Goal: Task Accomplishment & Management: Complete application form

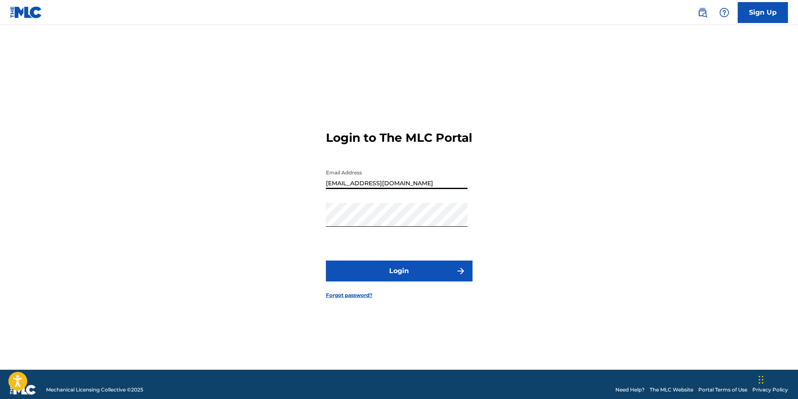
click at [392, 189] on input "[EMAIL_ADDRESS][DOMAIN_NAME]" at bounding box center [397, 177] width 142 height 24
type input "[EMAIL_ADDRESS][DOMAIN_NAME]"
click at [400, 279] on button "Login" at bounding box center [399, 271] width 147 height 21
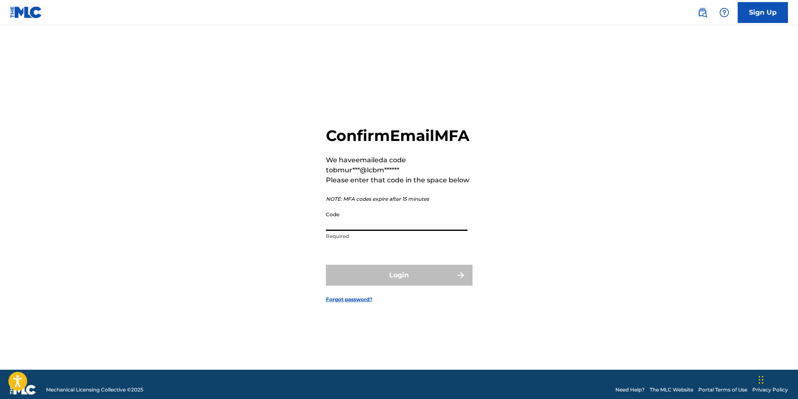
click at [374, 231] on input "Code" at bounding box center [397, 219] width 142 height 24
paste input "761415"
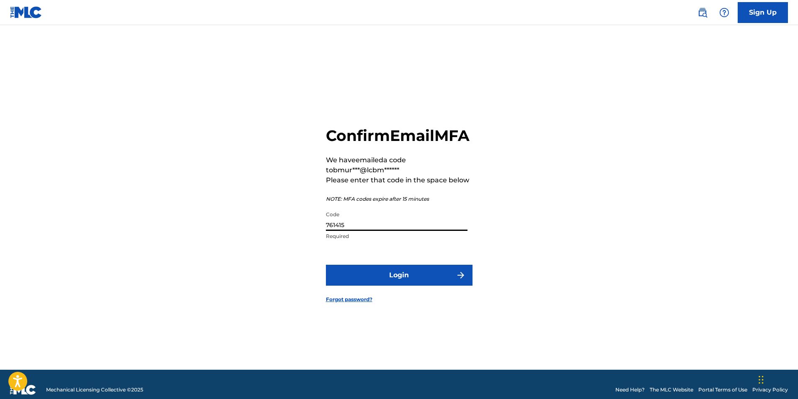
type input "761415"
click at [373, 286] on button "Login" at bounding box center [399, 275] width 147 height 21
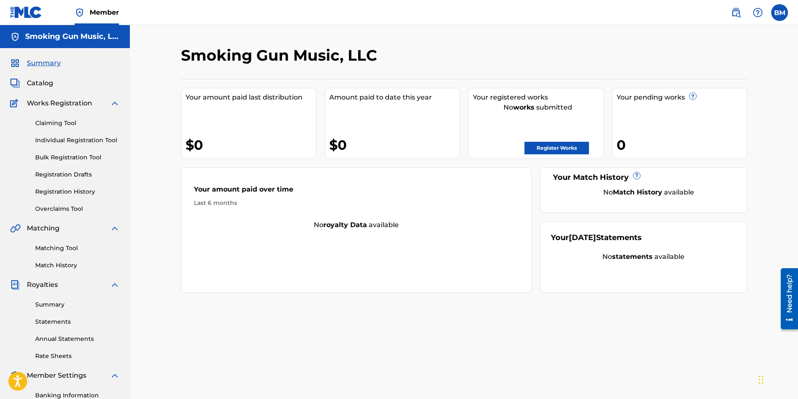
click at [144, 237] on div "Smoking Gun Music, LLC Your amount paid last distribution $0 Amount paid to dat…" at bounding box center [464, 252] width 668 height 454
click at [65, 158] on link "Bulk Registration Tool" at bounding box center [77, 157] width 85 height 9
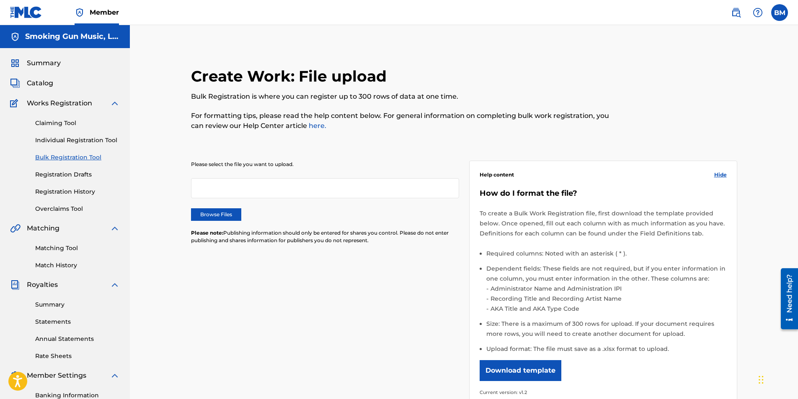
click at [211, 210] on label "Browse Files" at bounding box center [216, 215] width 50 height 13
click at [0, 0] on input "Browse Files" at bounding box center [0, 0] width 0 height 0
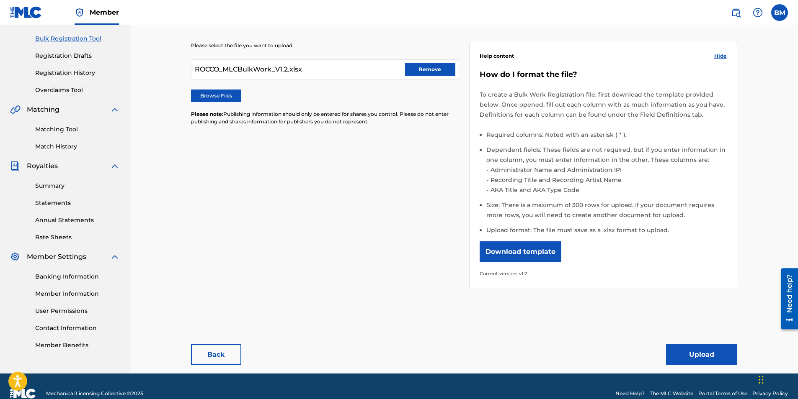
scroll to position [126, 0]
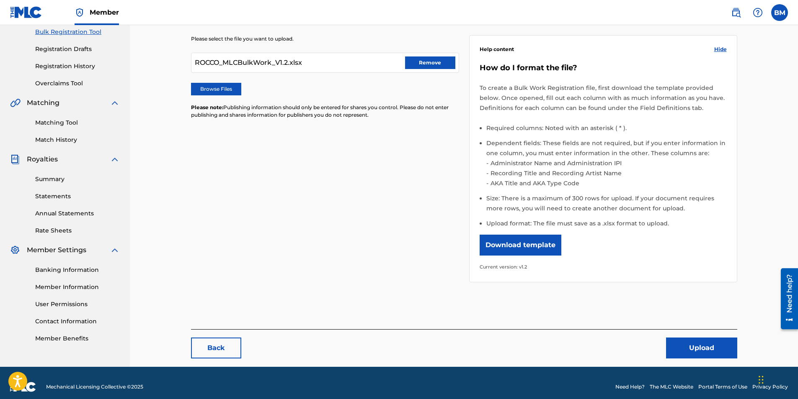
click at [703, 351] on button "Upload" at bounding box center [701, 348] width 71 height 21
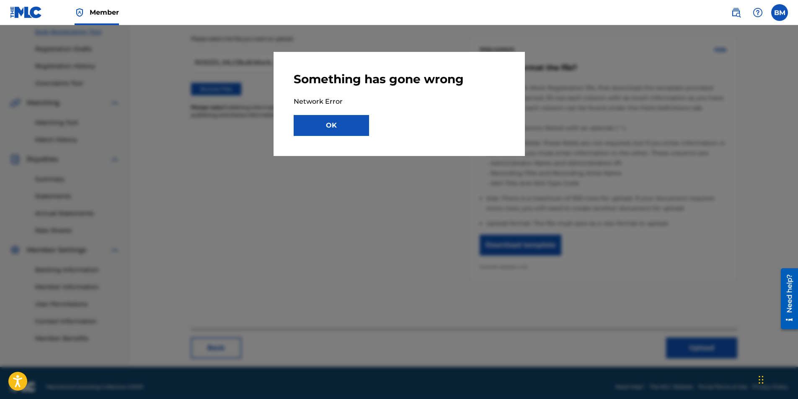
click at [340, 131] on button "OK" at bounding box center [330, 125] width 75 height 21
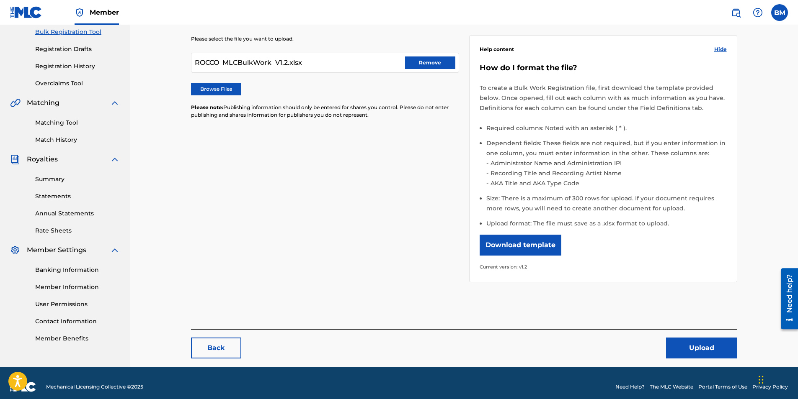
click at [697, 346] on button "Upload" at bounding box center [701, 348] width 71 height 21
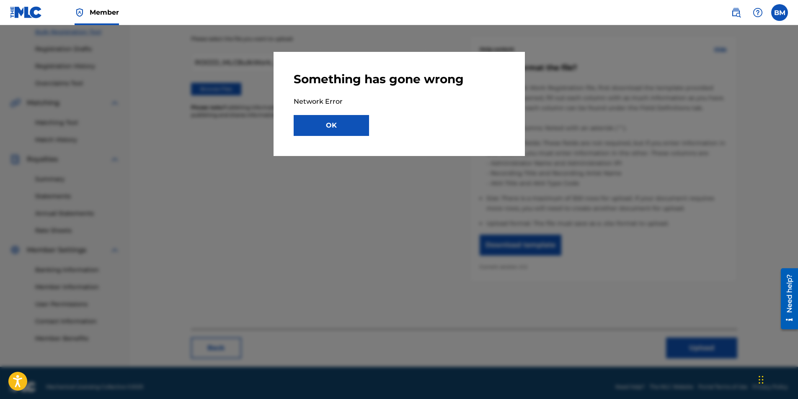
click at [351, 126] on button "OK" at bounding box center [330, 125] width 75 height 21
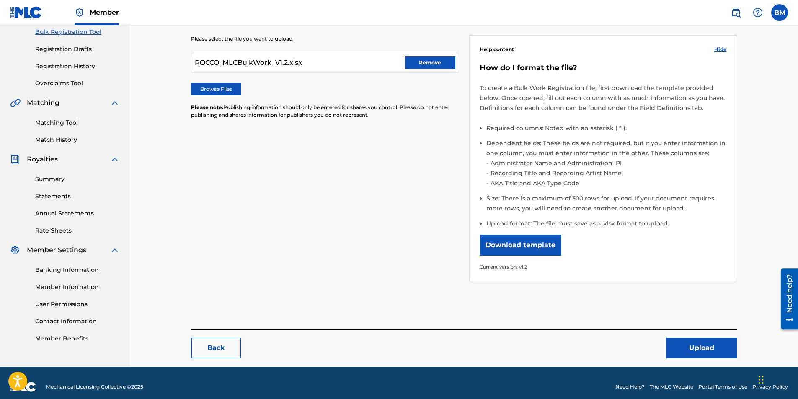
click at [428, 61] on button "Remove" at bounding box center [430, 63] width 50 height 13
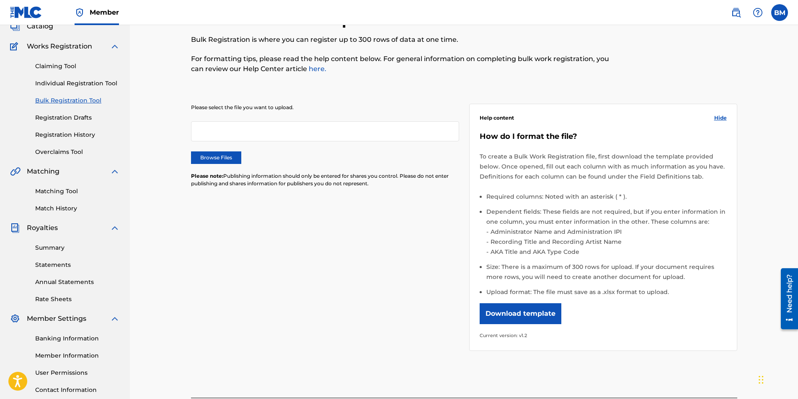
scroll to position [0, 0]
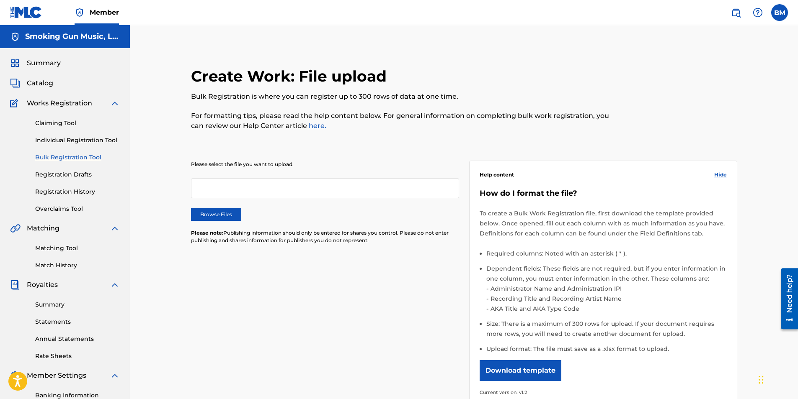
click at [41, 119] on link "Claiming Tool" at bounding box center [77, 123] width 85 height 9
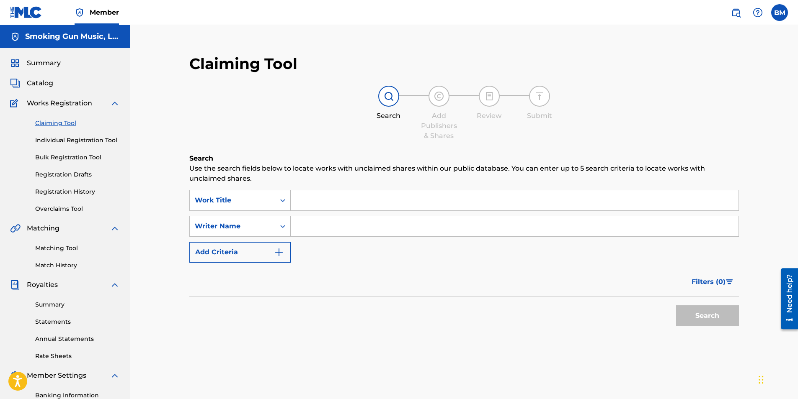
click at [321, 205] on input "Search Form" at bounding box center [515, 200] width 448 height 20
click at [339, 201] on input "Search Form" at bounding box center [515, 200] width 448 height 20
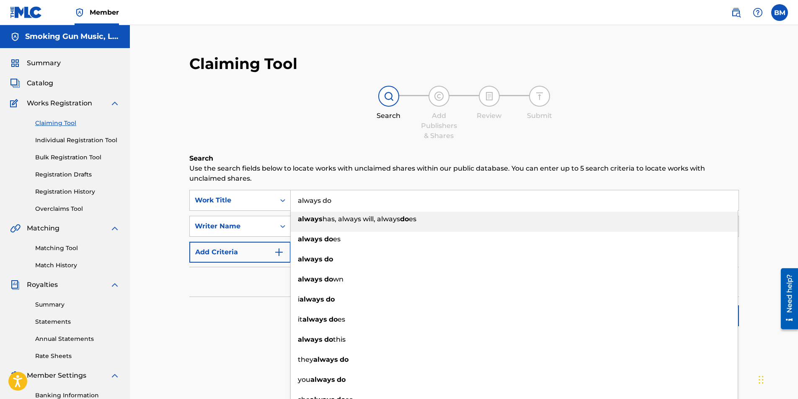
type input "always do"
click at [348, 172] on p "Use the search fields below to locate works with unclaimed shares within our pu…" at bounding box center [463, 174] width 549 height 20
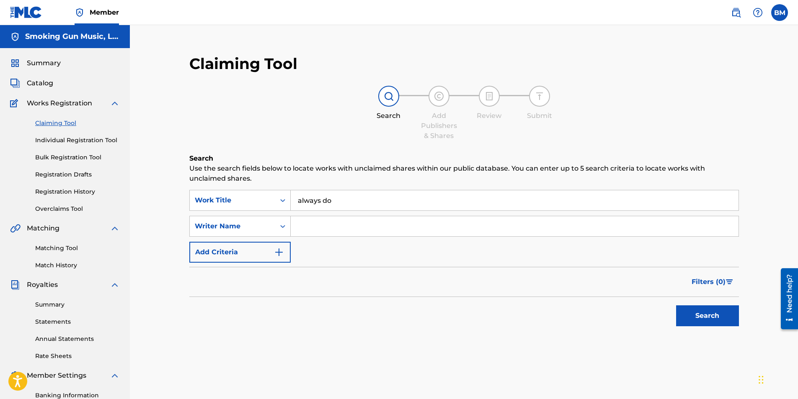
click at [344, 227] on input "Search Form" at bounding box center [515, 226] width 448 height 20
type input "[PERSON_NAME]"
click at [710, 319] on button "Search" at bounding box center [707, 316] width 63 height 21
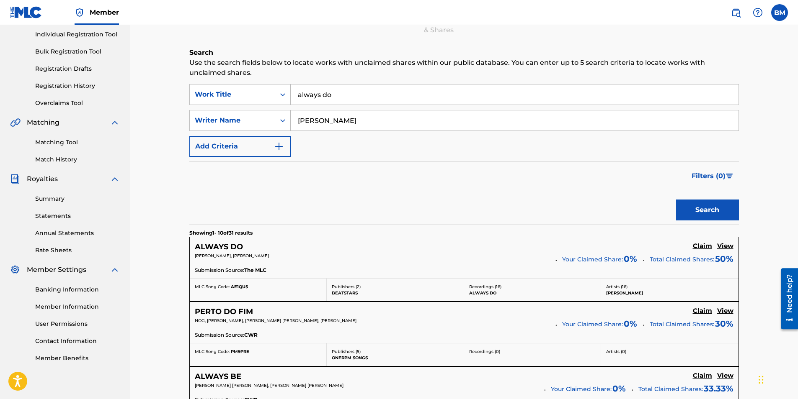
scroll to position [126, 0]
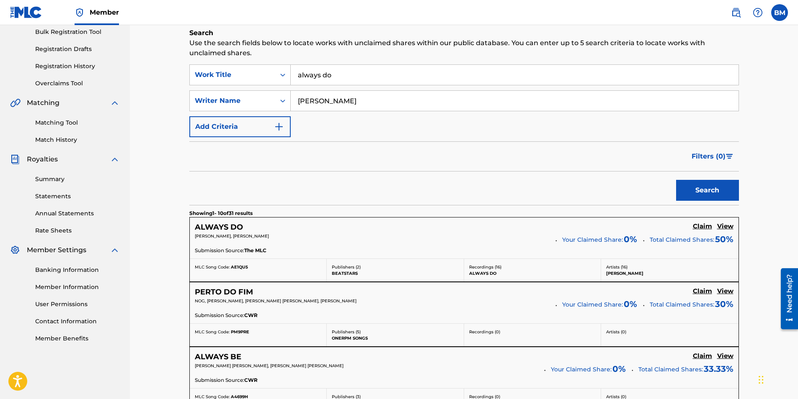
click at [234, 229] on h5 "ALWAYS DO" at bounding box center [219, 228] width 48 height 10
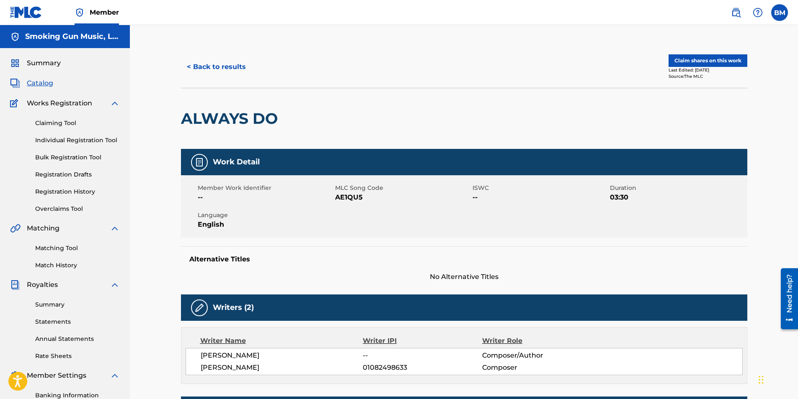
click at [703, 63] on button "Claim shares on this work" at bounding box center [707, 60] width 79 height 13
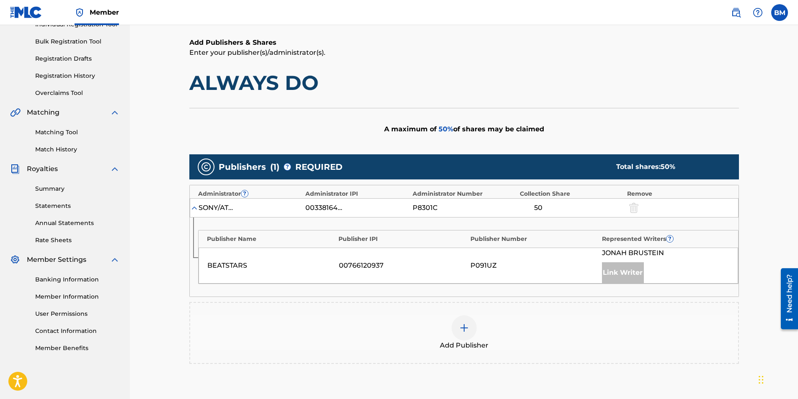
scroll to position [167, 0]
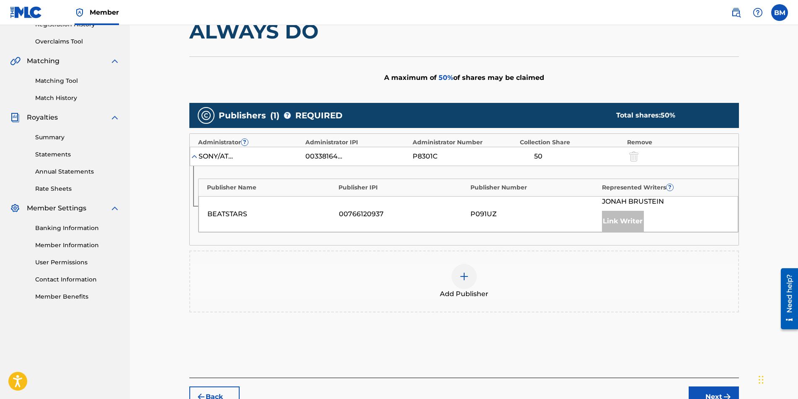
click at [468, 278] on img at bounding box center [464, 277] width 10 height 10
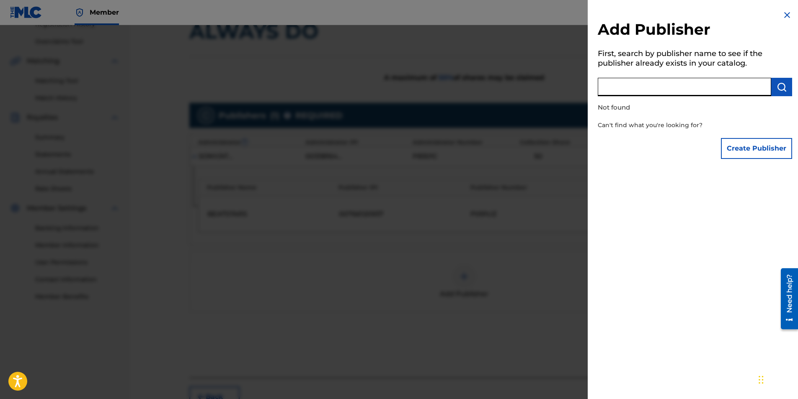
click at [651, 89] on input "text" at bounding box center [683, 87] width 173 height 18
click at [779, 91] on img "submit" at bounding box center [781, 87] width 10 height 10
click at [679, 88] on input "smoking gun music" at bounding box center [683, 87] width 173 height 18
type input "smoking gun"
click at [784, 88] on button "submit" at bounding box center [781, 87] width 21 height 18
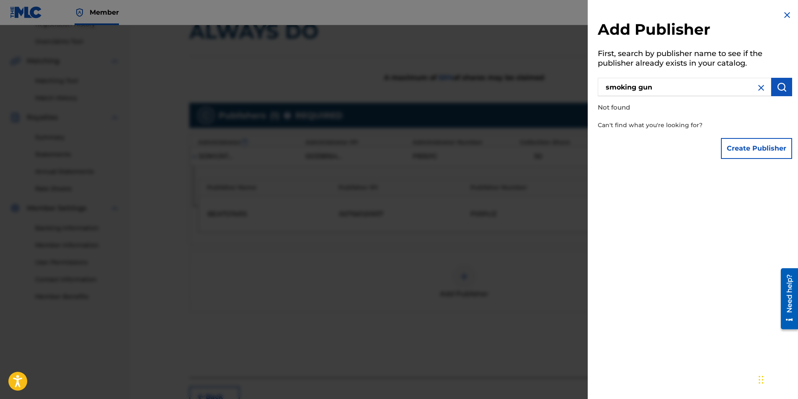
click at [756, 150] on button "Create Publisher" at bounding box center [756, 148] width 71 height 21
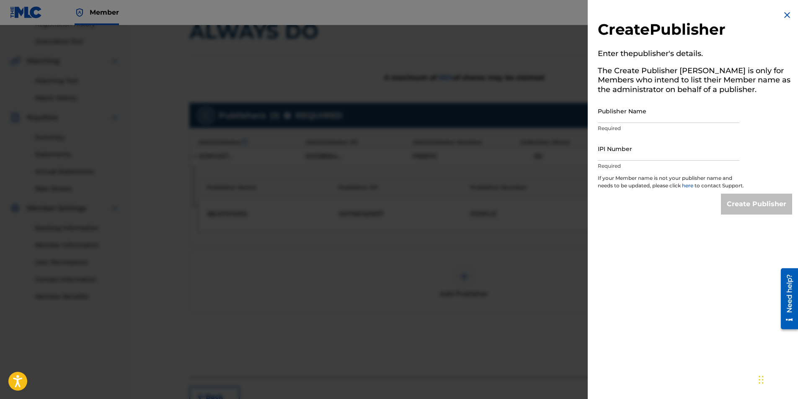
click at [633, 112] on input "Publisher Name" at bounding box center [668, 111] width 142 height 24
type input "Smoking Gun Music"
click at [783, 15] on img at bounding box center [787, 15] width 10 height 10
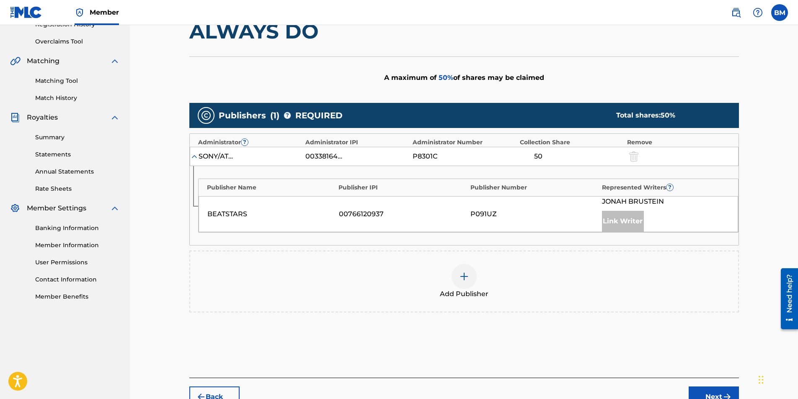
click at [430, 291] on div "Add Publisher" at bounding box center [464, 281] width 548 height 35
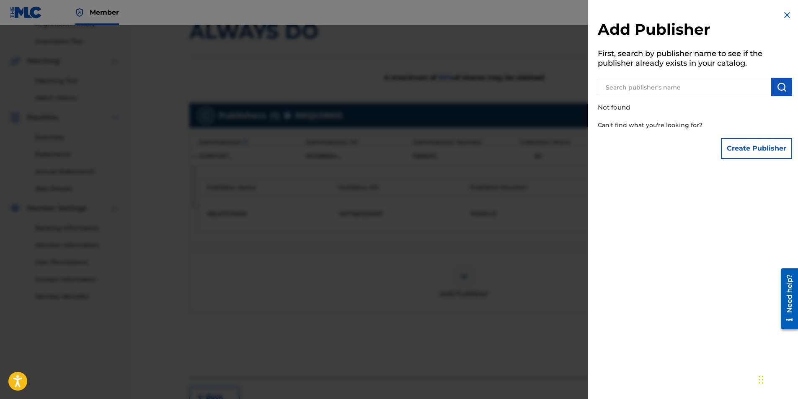
click at [787, 15] on img at bounding box center [787, 15] width 10 height 10
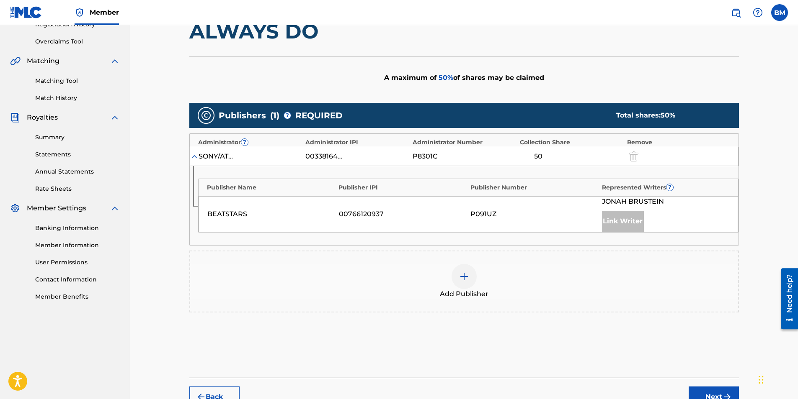
click at [471, 274] on div at bounding box center [463, 276] width 25 height 25
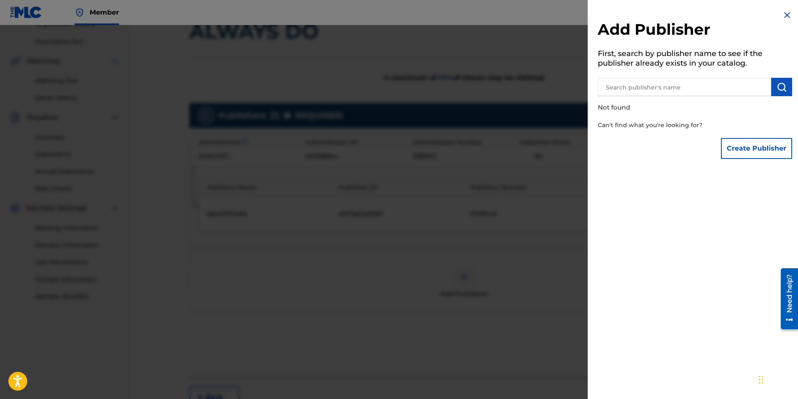
click at [628, 92] on input "text" at bounding box center [683, 87] width 173 height 18
type input "Smoking Gun Music"
click at [747, 148] on button "Create Publisher" at bounding box center [756, 148] width 71 height 21
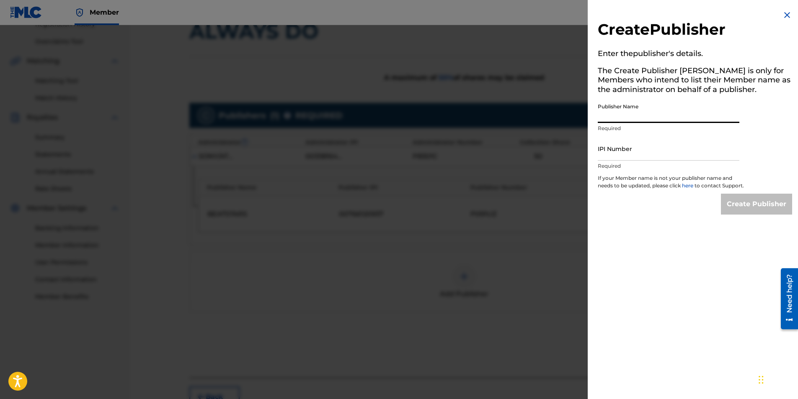
click at [651, 107] on input "Publisher Name" at bounding box center [668, 111] width 142 height 24
type input "Smoking Gun Music"
type input "0"
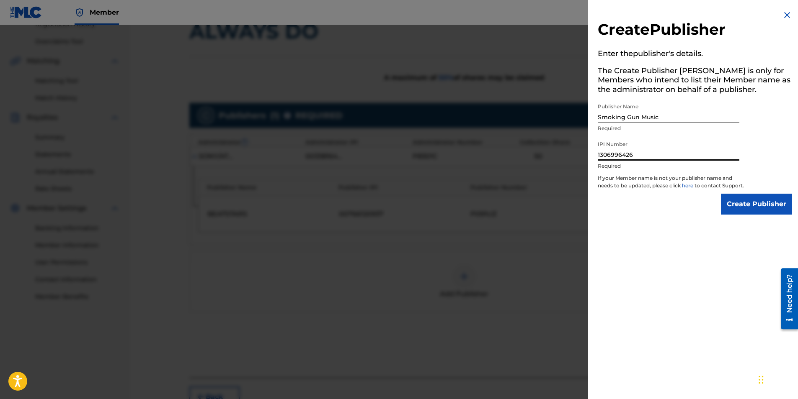
type input "1306996426"
click at [744, 212] on input "Create Publisher" at bounding box center [756, 204] width 71 height 21
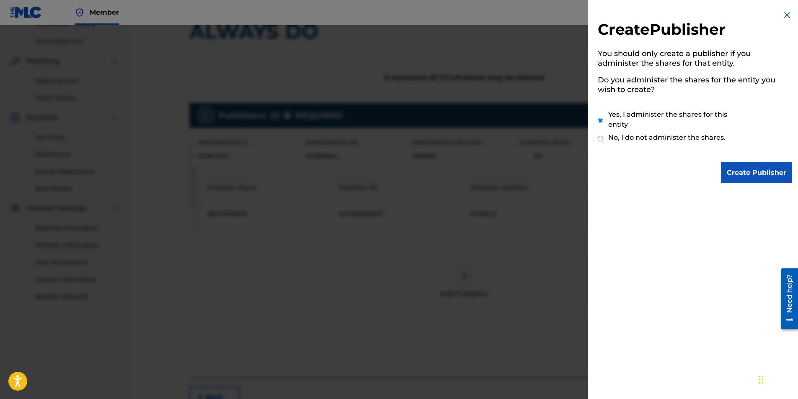
click at [742, 173] on input "Create Publisher" at bounding box center [756, 172] width 71 height 21
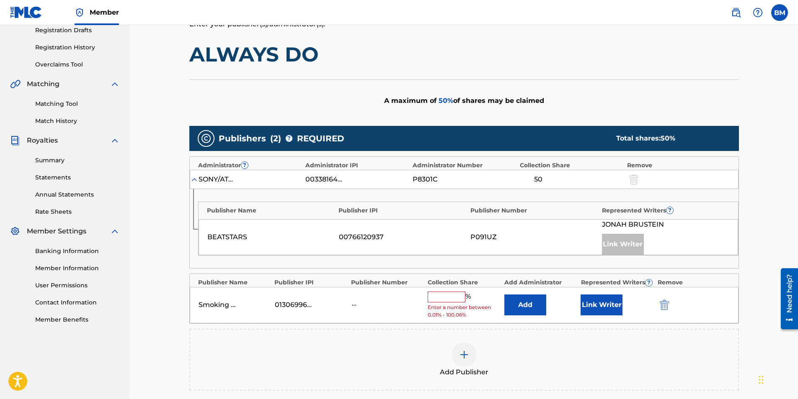
scroll to position [126, 0]
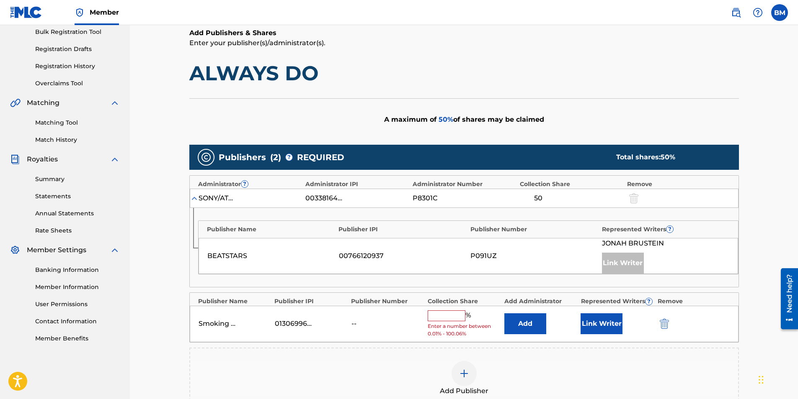
click at [451, 318] on input "text" at bounding box center [446, 316] width 38 height 11
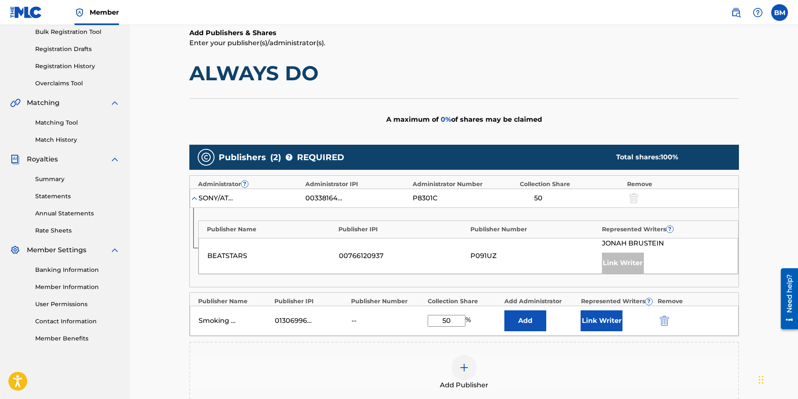
type input "50"
click at [596, 323] on button "Link Writer" at bounding box center [601, 321] width 42 height 21
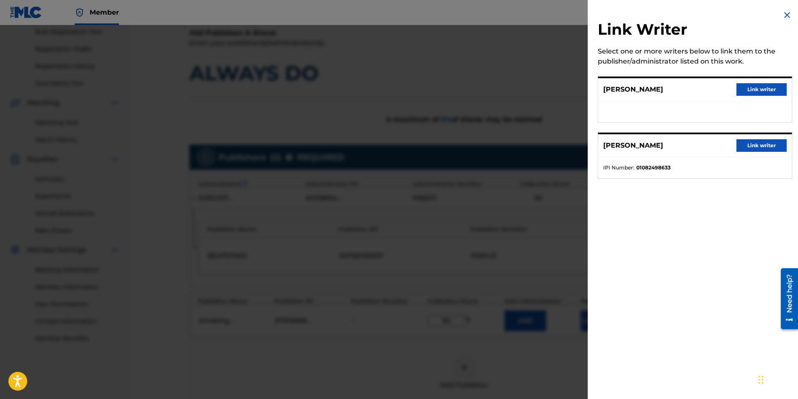
click at [754, 88] on button "Link writer" at bounding box center [761, 89] width 50 height 13
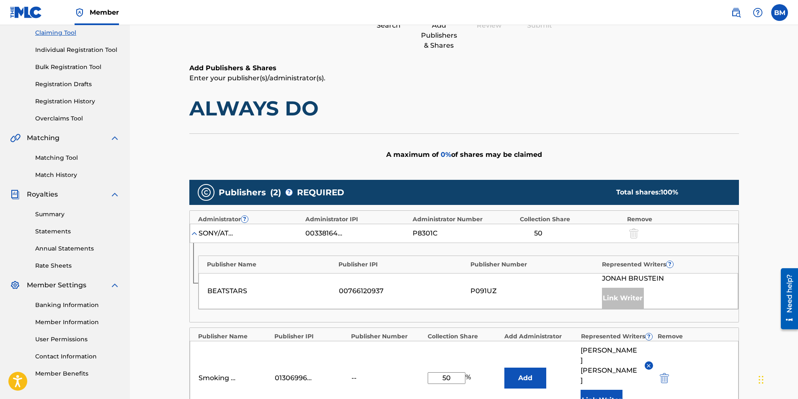
scroll to position [167, 0]
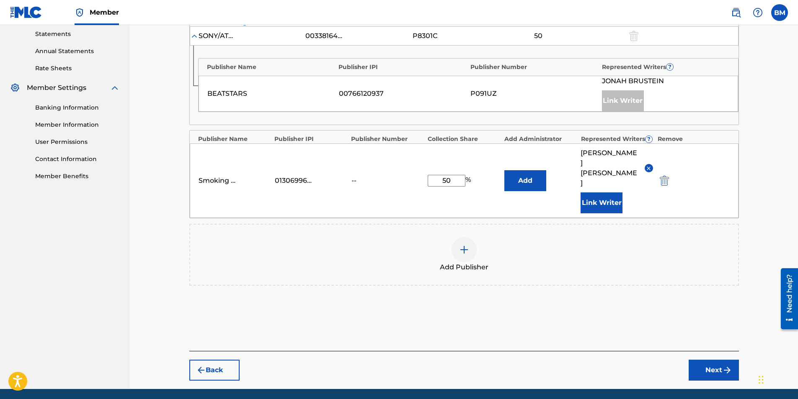
click at [720, 360] on button "Next" at bounding box center [713, 370] width 50 height 21
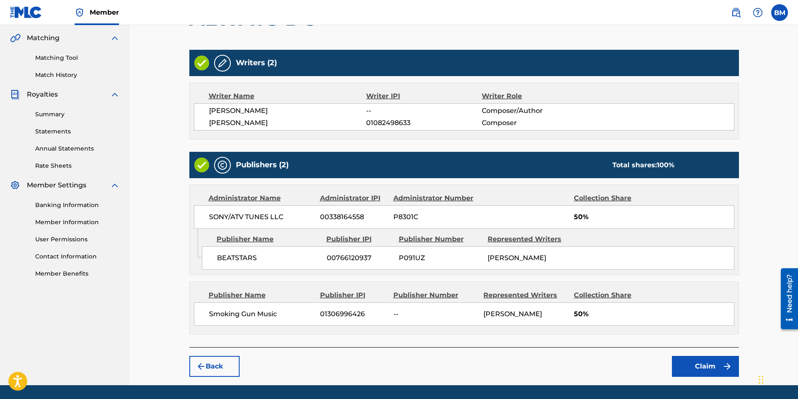
scroll to position [217, 0]
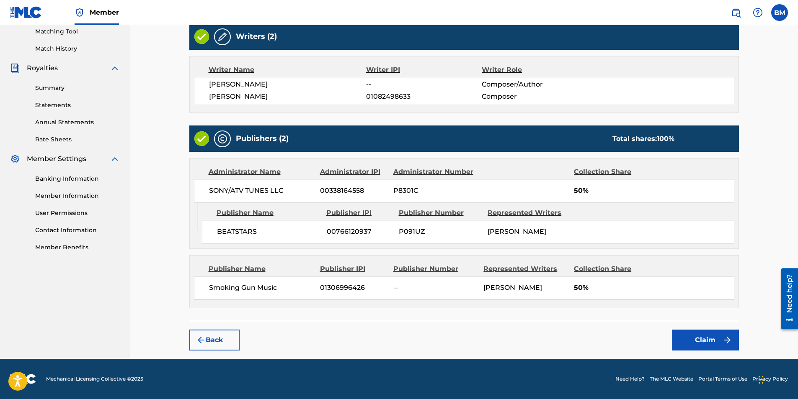
click at [699, 340] on button "Claim" at bounding box center [705, 340] width 67 height 21
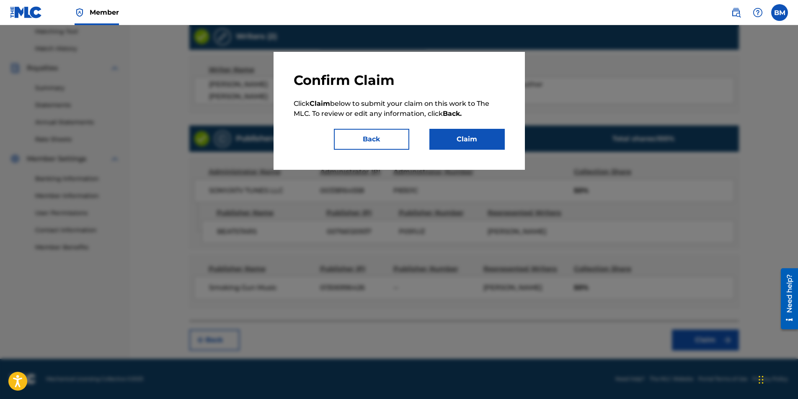
click at [463, 137] on button "Claim" at bounding box center [466, 139] width 75 height 21
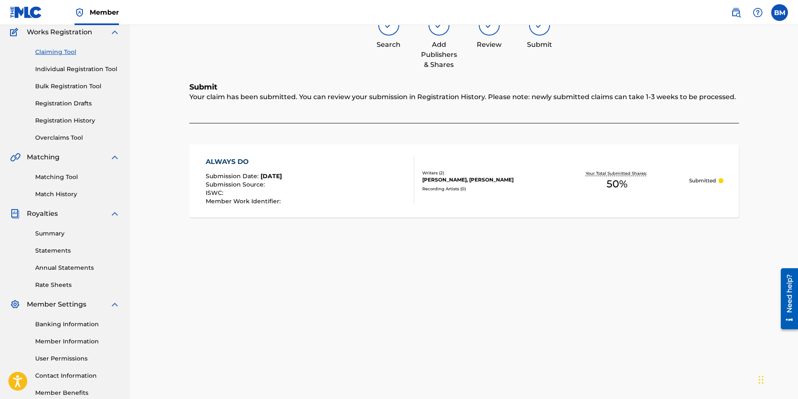
scroll to position [0, 0]
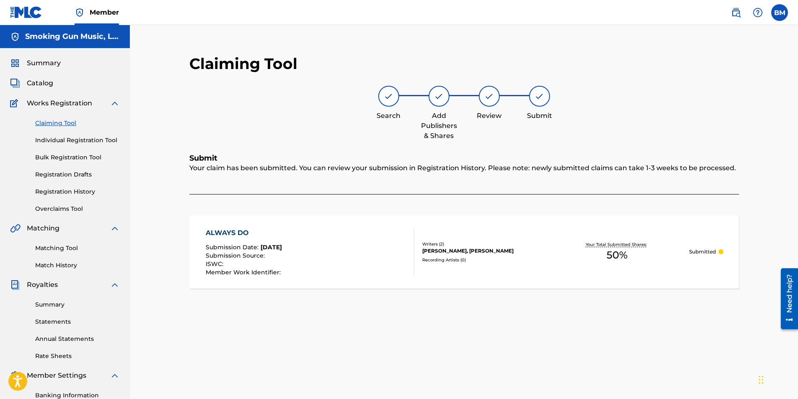
click at [391, 97] on img at bounding box center [389, 96] width 10 height 10
click at [70, 123] on link "Claiming Tool" at bounding box center [77, 123] width 85 height 9
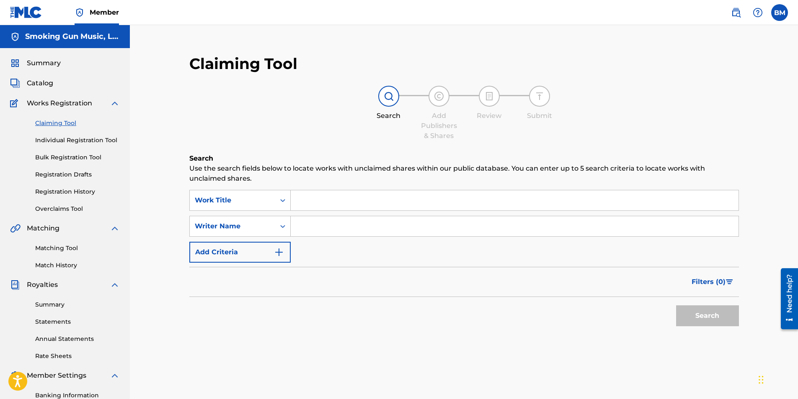
click at [339, 199] on input "Search Form" at bounding box center [515, 200] width 448 height 20
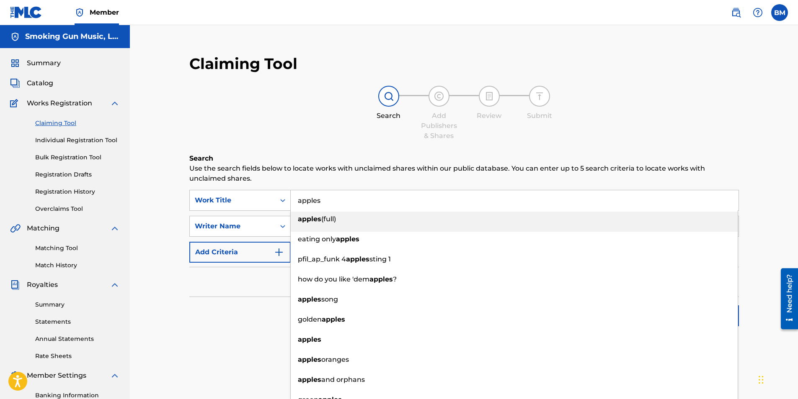
type input "apples"
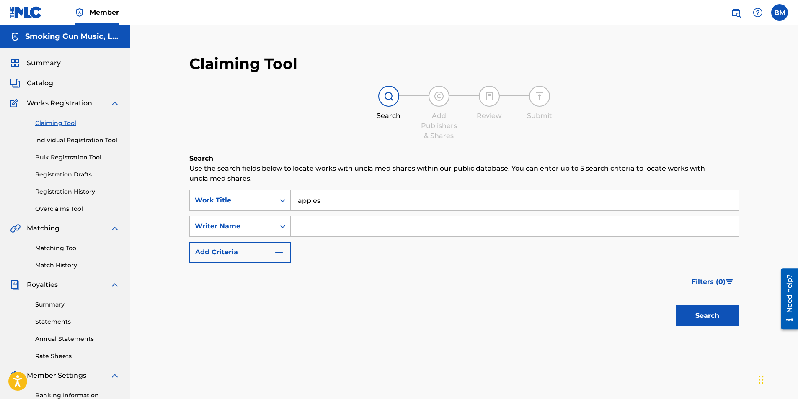
click at [321, 225] on input "Search Form" at bounding box center [515, 226] width 448 height 20
type input "[PERSON_NAME]"
click at [528, 305] on div "Search" at bounding box center [463, 313] width 549 height 33
click at [695, 323] on button "Search" at bounding box center [707, 316] width 63 height 21
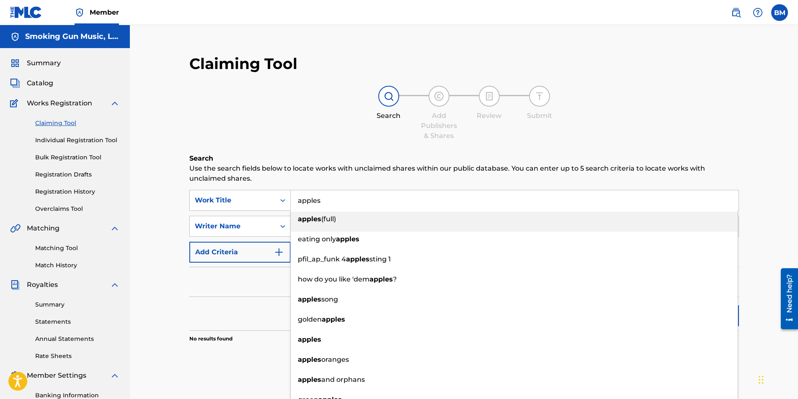
drag, startPoint x: 362, startPoint y: 201, endPoint x: 224, endPoint y: 180, distance: 139.3
click at [224, 180] on div "Search Use the search fields below to locate works with unclaimed shares within…" at bounding box center [463, 269] width 549 height 231
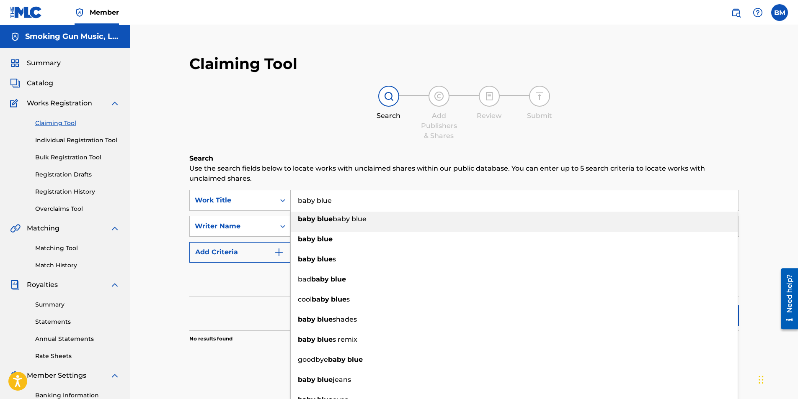
type input "baby blue"
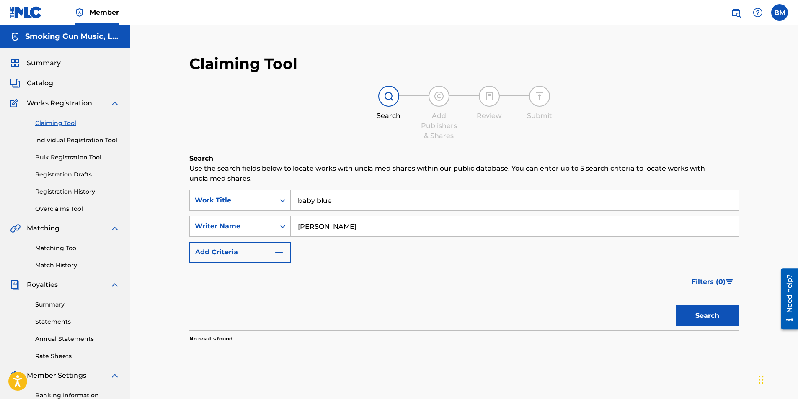
click at [718, 320] on button "Search" at bounding box center [707, 316] width 63 height 21
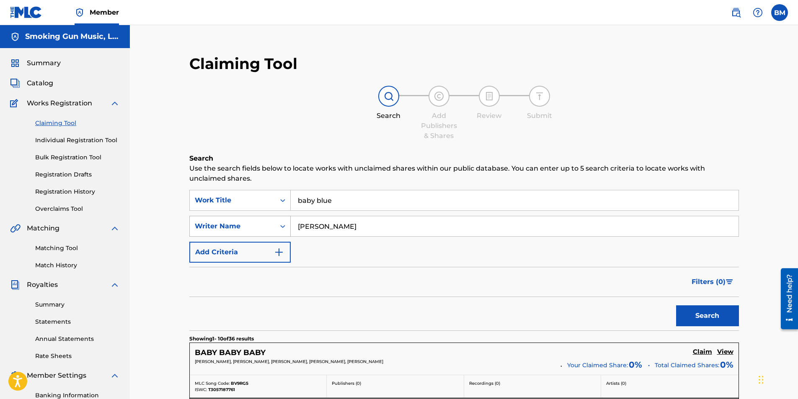
drag, startPoint x: 335, startPoint y: 230, endPoint x: 278, endPoint y: 223, distance: 57.8
click at [278, 223] on div "SearchWithCriteriaac3bb524-35ee-4f09-8ebb-0e63b8187cfa Writer Name [PERSON_NAME]" at bounding box center [463, 226] width 549 height 21
type input "[PERSON_NAME]"
click at [701, 311] on button "Search" at bounding box center [707, 316] width 63 height 21
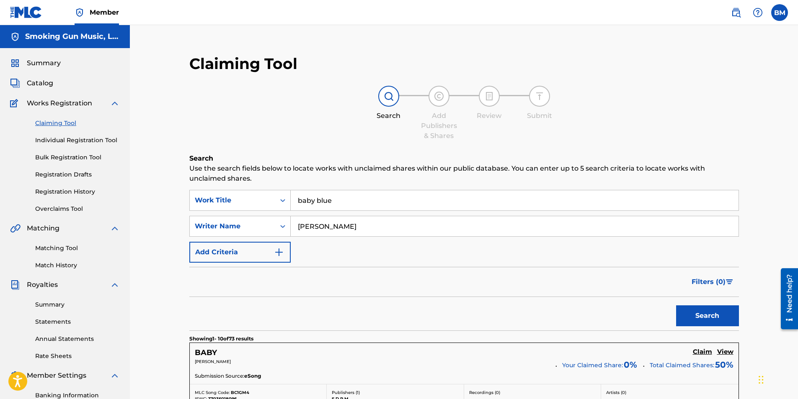
click at [343, 228] on input "[PERSON_NAME]" at bounding box center [515, 226] width 448 height 20
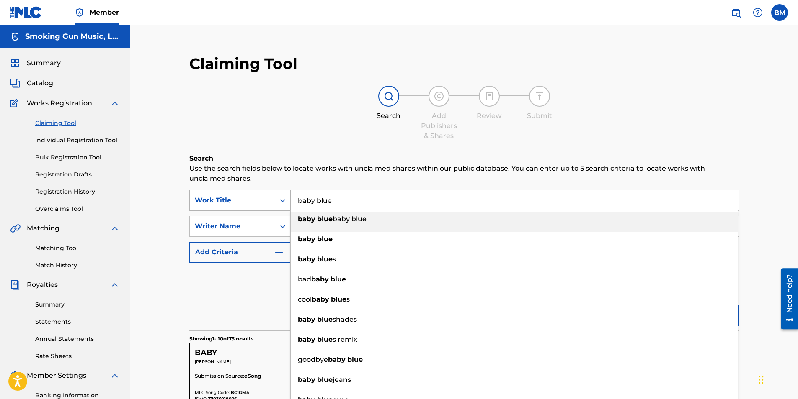
drag, startPoint x: 351, startPoint y: 201, endPoint x: 261, endPoint y: 192, distance: 90.1
click at [261, 192] on div "SearchWithCriteria4948baba-66e5-48dc-b08d-1754c48dad1f Work Title baby blue bab…" at bounding box center [463, 200] width 549 height 21
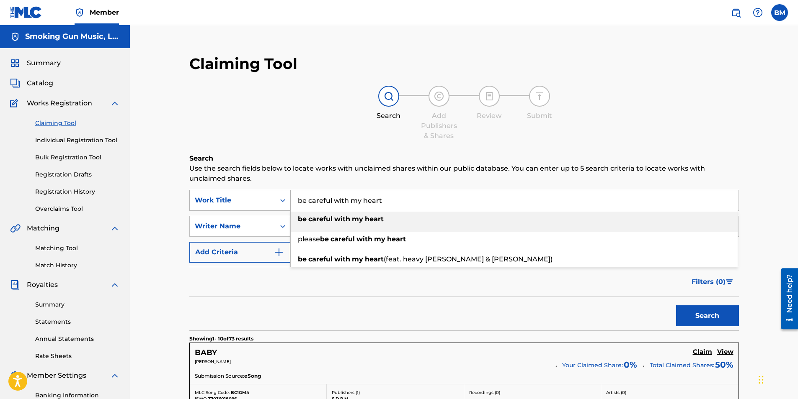
type input "be careful with my heart"
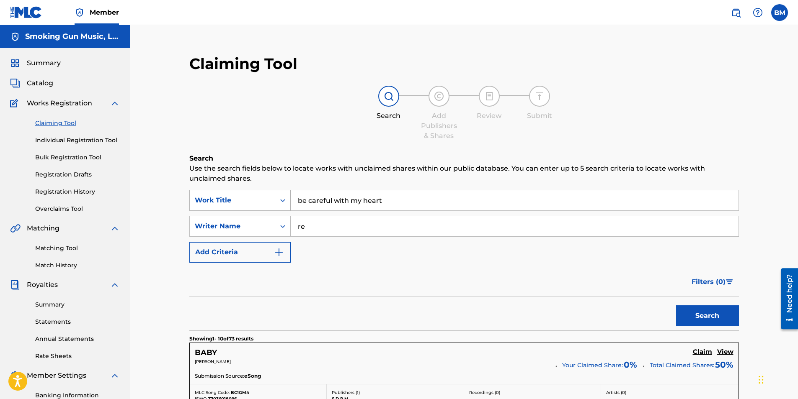
type input "r"
type input "[PERSON_NAME]"
click at [709, 314] on button "Search" at bounding box center [707, 316] width 63 height 21
click at [336, 228] on input "[PERSON_NAME]" at bounding box center [515, 226] width 448 height 20
click at [775, 10] on label at bounding box center [779, 12] width 17 height 17
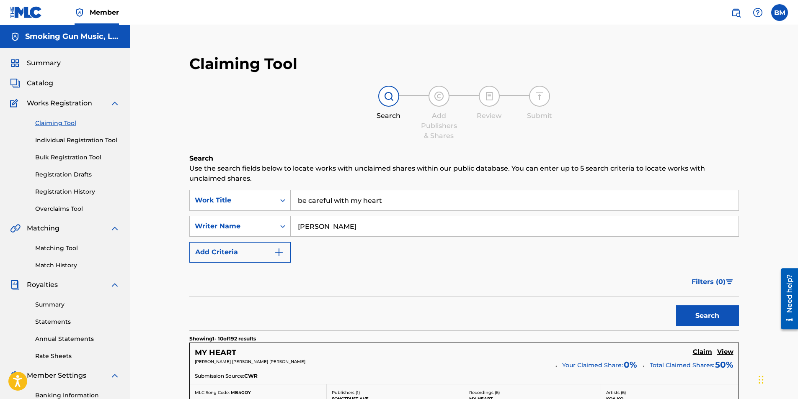
click at [779, 13] on input "BM [PERSON_NAME] [EMAIL_ADDRESS][DOMAIN_NAME] Notification Preferences Profile …" at bounding box center [779, 13] width 0 height 0
click at [701, 120] on p "Log out" at bounding box center [698, 119] width 20 height 8
click at [779, 13] on input "BM [PERSON_NAME] [EMAIL_ADDRESS][DOMAIN_NAME] Notification Preferences Profile …" at bounding box center [779, 13] width 0 height 0
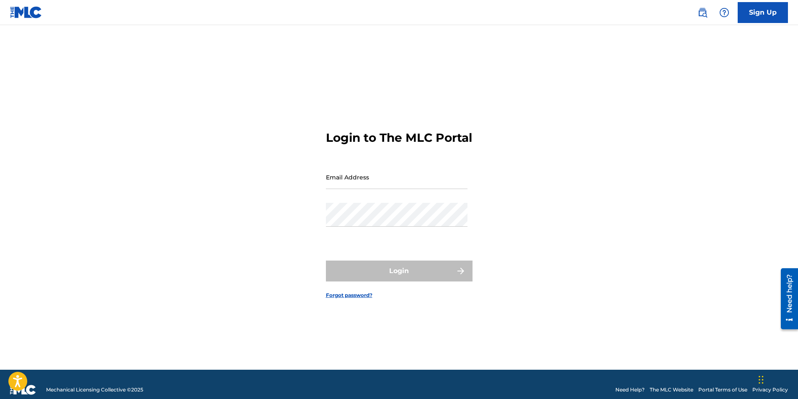
type input "[EMAIL_ADDRESS][DOMAIN_NAME]"
